Goal: Information Seeking & Learning: Learn about a topic

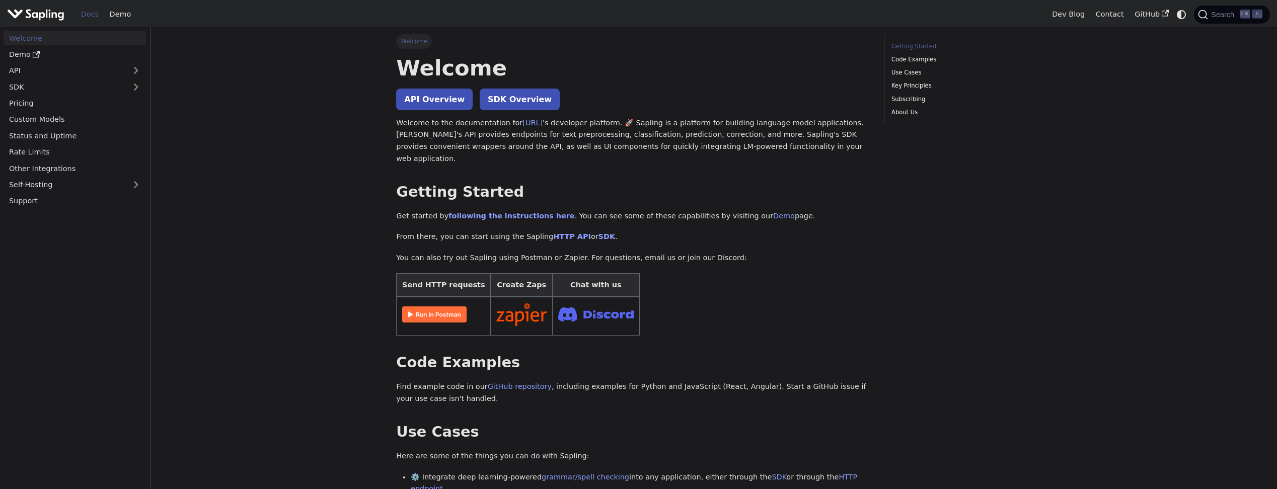
click at [131, 283] on nav "Welcome Demo API SDK Pricing Custom Models Status and Uptime Rate Limits Other …" at bounding box center [75, 258] width 151 height 462
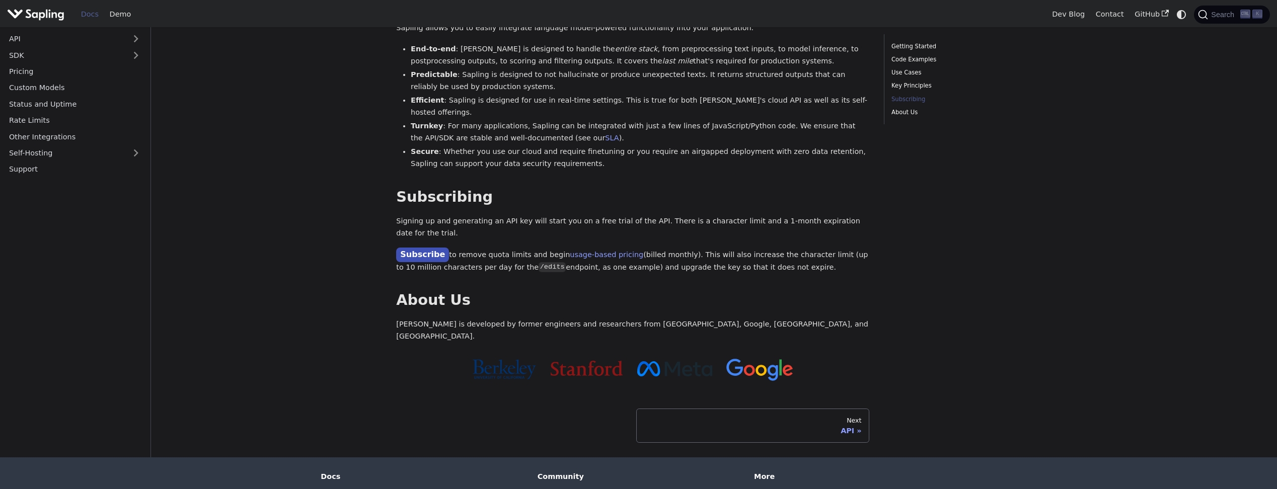
scroll to position [673, 0]
